Goal: Task Accomplishment & Management: Use online tool/utility

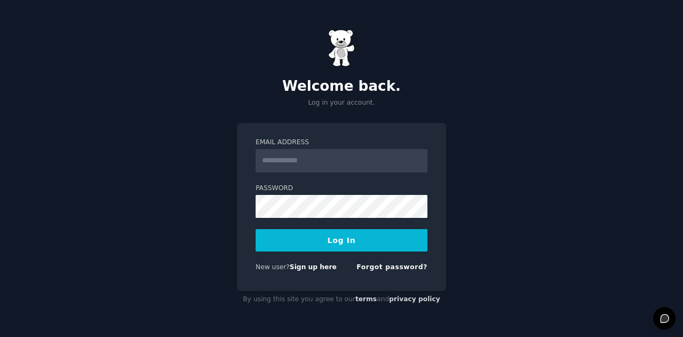
click at [297, 155] on input "Email Address" at bounding box center [342, 160] width 172 height 23
type input "**********"
click at [327, 235] on button "Log In" at bounding box center [342, 240] width 172 height 22
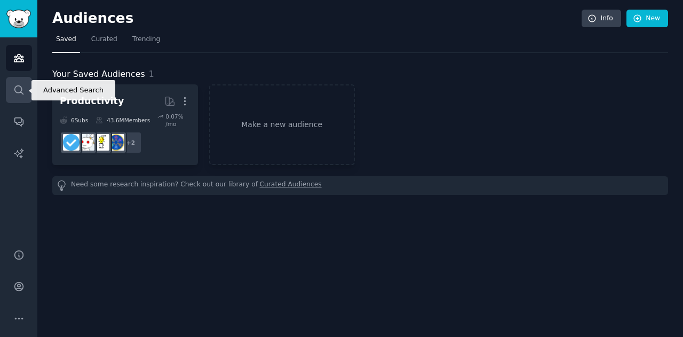
click at [14, 84] on icon "Sidebar" at bounding box center [18, 89] width 11 height 11
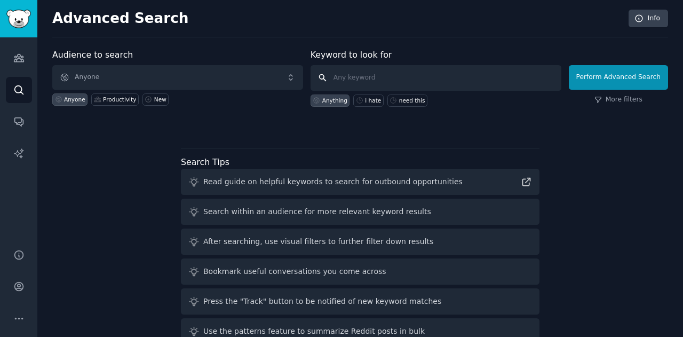
click at [345, 77] on input "text" at bounding box center [436, 78] width 251 height 26
type input "crypto"
click button "Perform Advanced Search" at bounding box center [618, 77] width 99 height 25
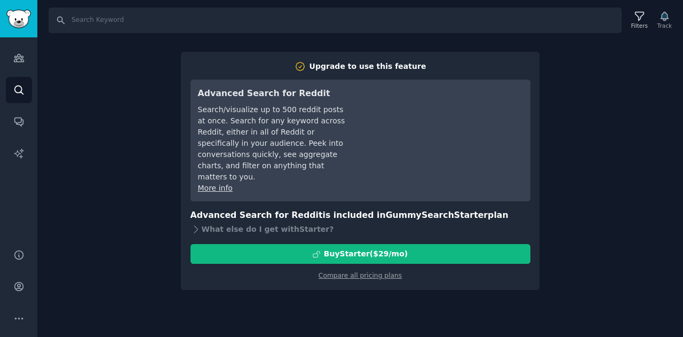
click at [640, 136] on div "Search Filters Track Upgrade to use this feature Advanced Search for Reddit Sea…" at bounding box center [360, 168] width 646 height 337
click at [137, 46] on div "Search Filters Track Upgrade to use this feature Advanced Search for Reddit Sea…" at bounding box center [360, 168] width 646 height 337
click at [5, 19] on link "Sidebar" at bounding box center [18, 18] width 37 height 37
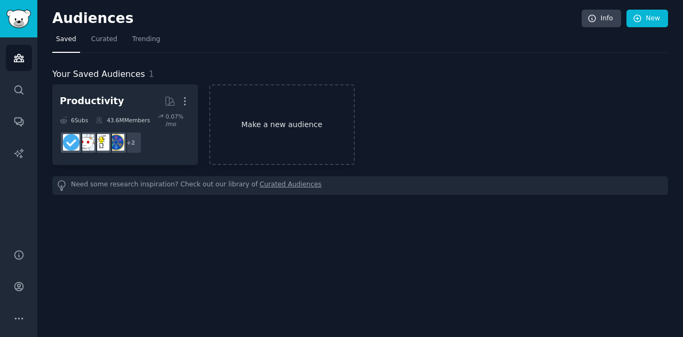
click at [274, 109] on link "Make a new audience" at bounding box center [282, 124] width 146 height 81
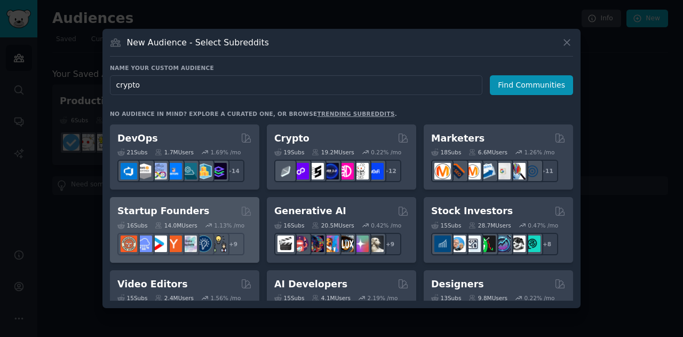
scroll to position [70, 0]
type input "crypto"
click at [225, 210] on div "Startup Founders" at bounding box center [184, 210] width 134 height 13
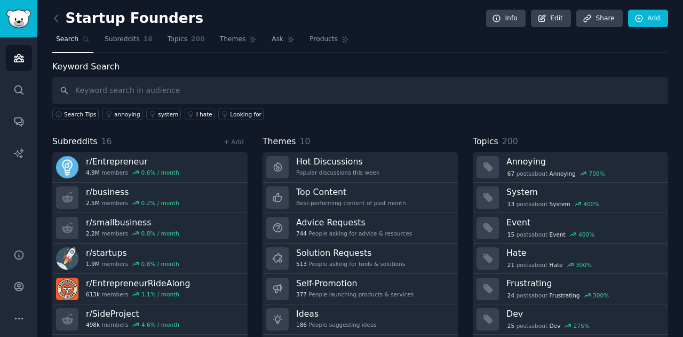
click at [58, 10] on link at bounding box center [58, 18] width 13 height 17
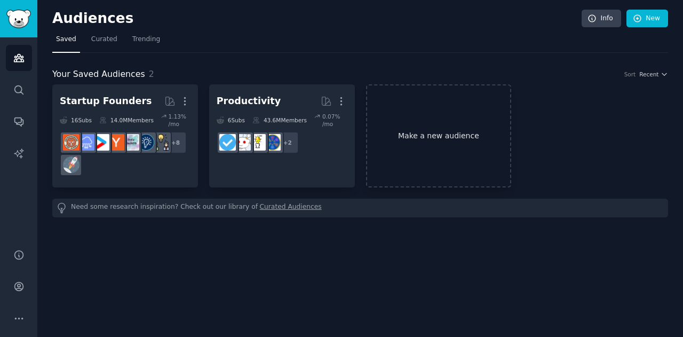
click at [478, 120] on link "Make a new audience" at bounding box center [439, 135] width 146 height 103
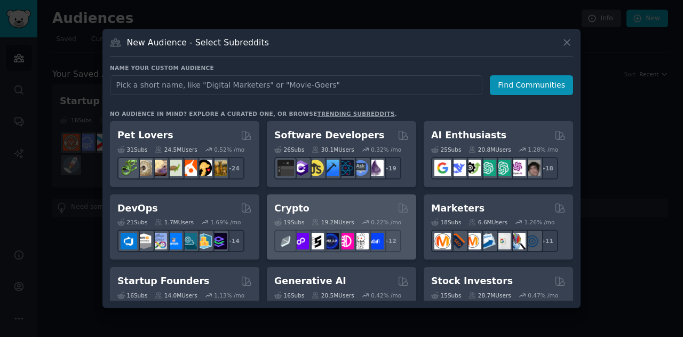
click at [345, 203] on div "Crypto" at bounding box center [341, 208] width 134 height 13
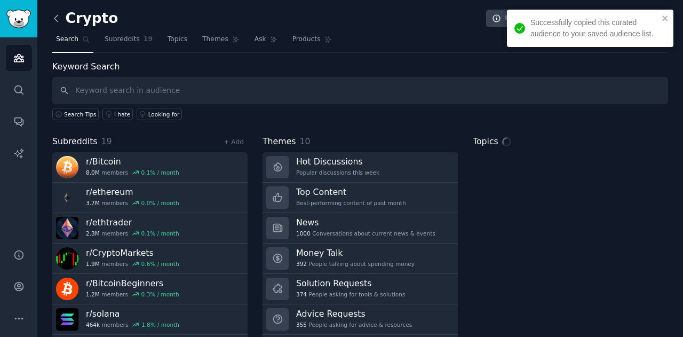
click at [60, 22] on icon at bounding box center [56, 18] width 11 height 11
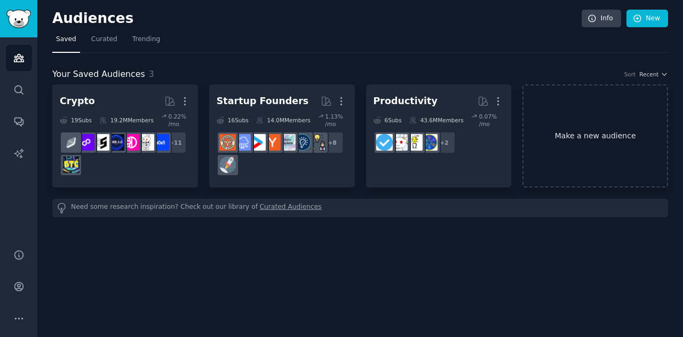
click at [562, 143] on link "Make a new audience" at bounding box center [595, 135] width 146 height 103
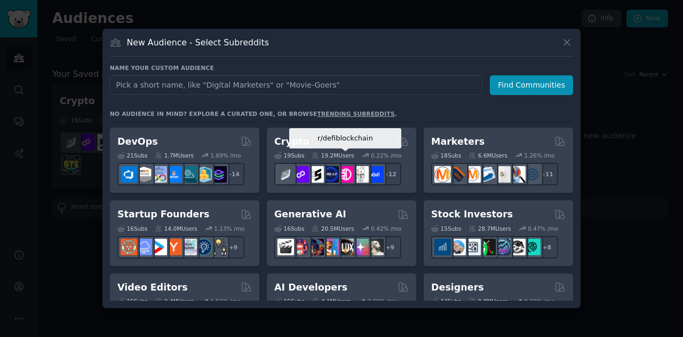
scroll to position [54, 0]
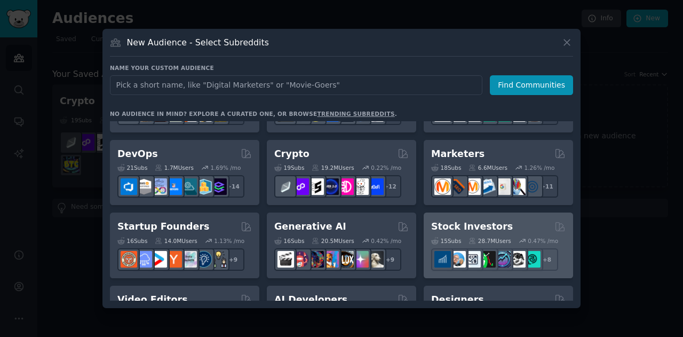
click at [470, 232] on h2 "Stock Investors" at bounding box center [472, 226] width 82 height 13
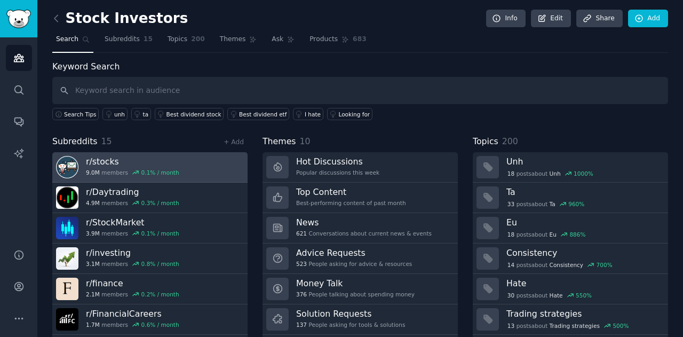
scroll to position [29, 0]
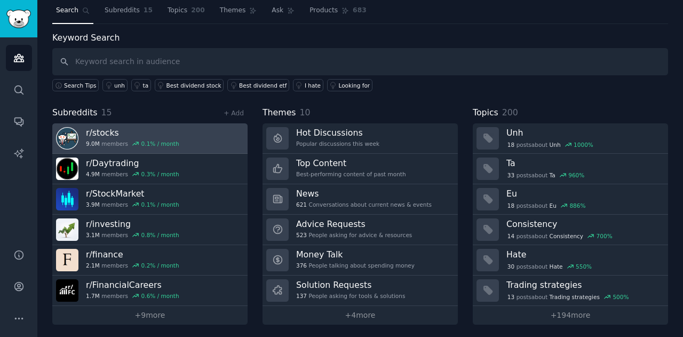
click at [104, 128] on h3 "r/ stocks" at bounding box center [132, 132] width 93 height 11
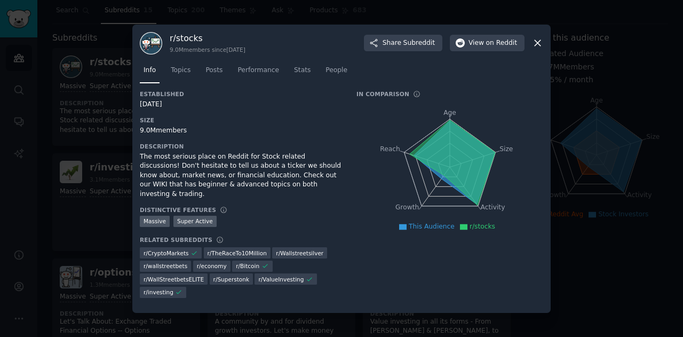
click at [126, 110] on div at bounding box center [341, 168] width 683 height 337
